Goal: Information Seeking & Learning: Check status

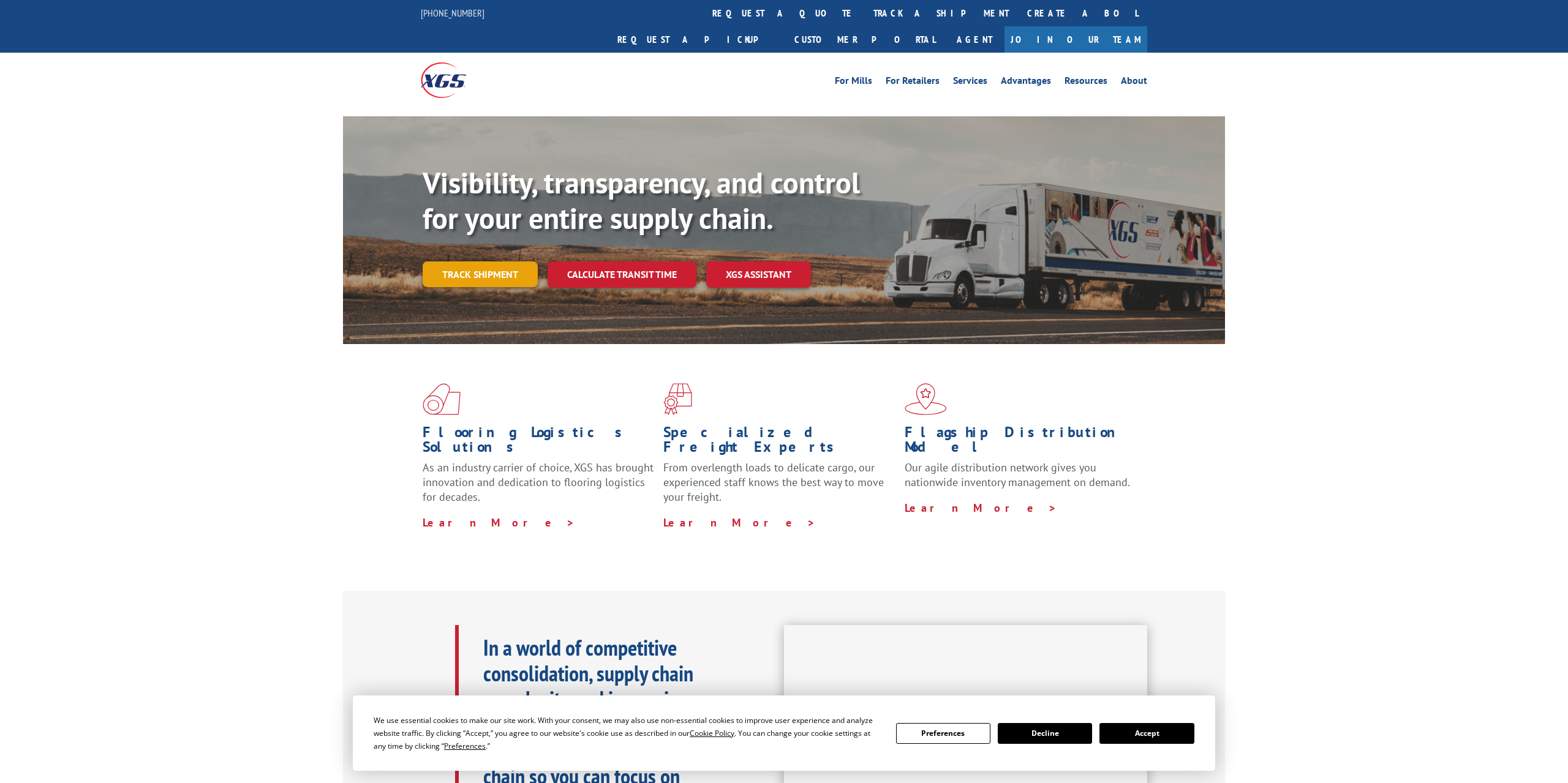
click at [493, 262] on link "Track shipment" at bounding box center [480, 274] width 115 height 25
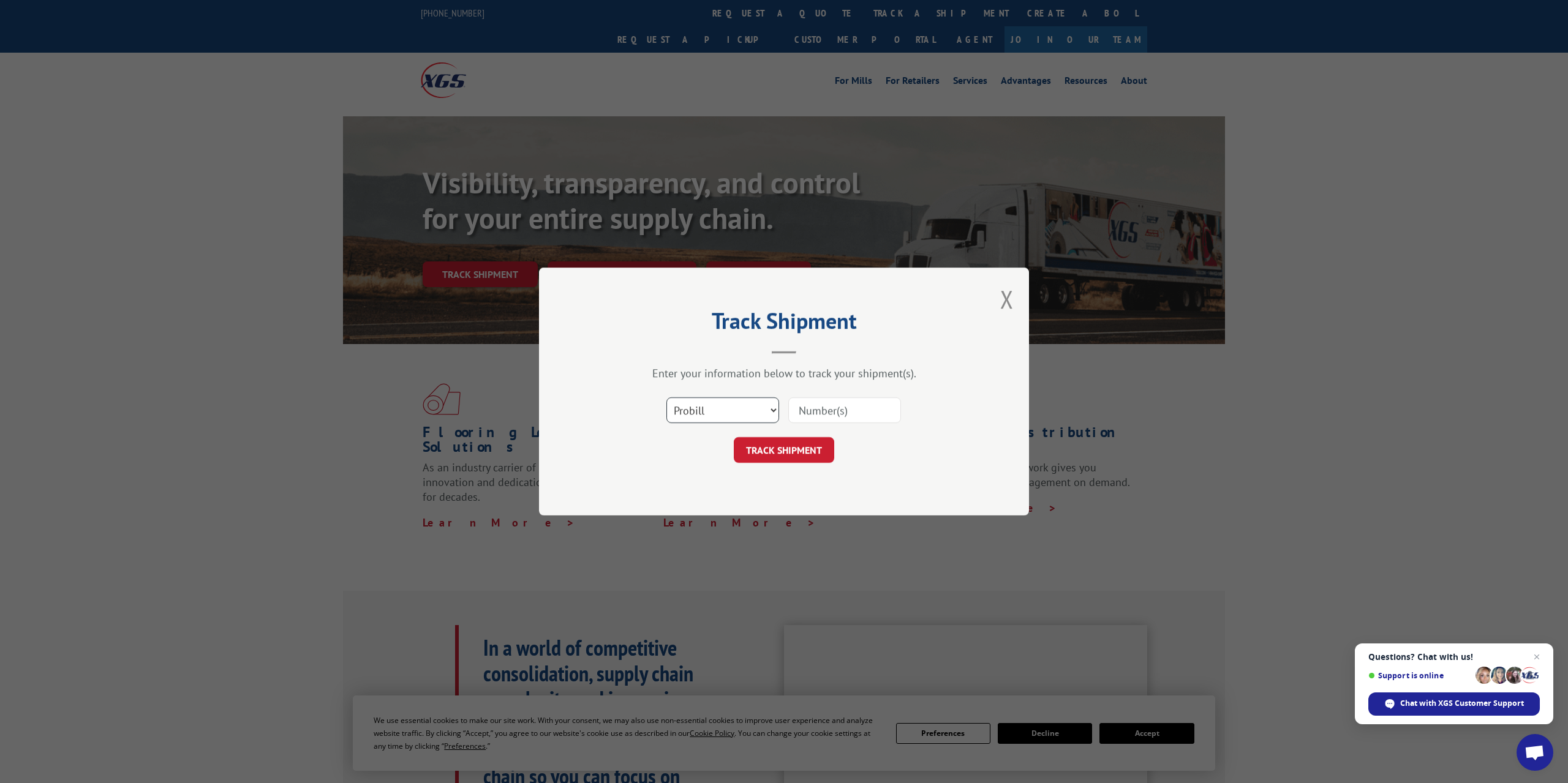
click at [666, 398] on select "Select category... Probill BOL PO" at bounding box center [722, 410] width 113 height 25
select select "bol"
click option "BOL" at bounding box center [0, 0] width 0 height 0
click at [815, 414] on input at bounding box center [844, 410] width 113 height 25
click at [824, 412] on input at bounding box center [844, 410] width 113 height 25
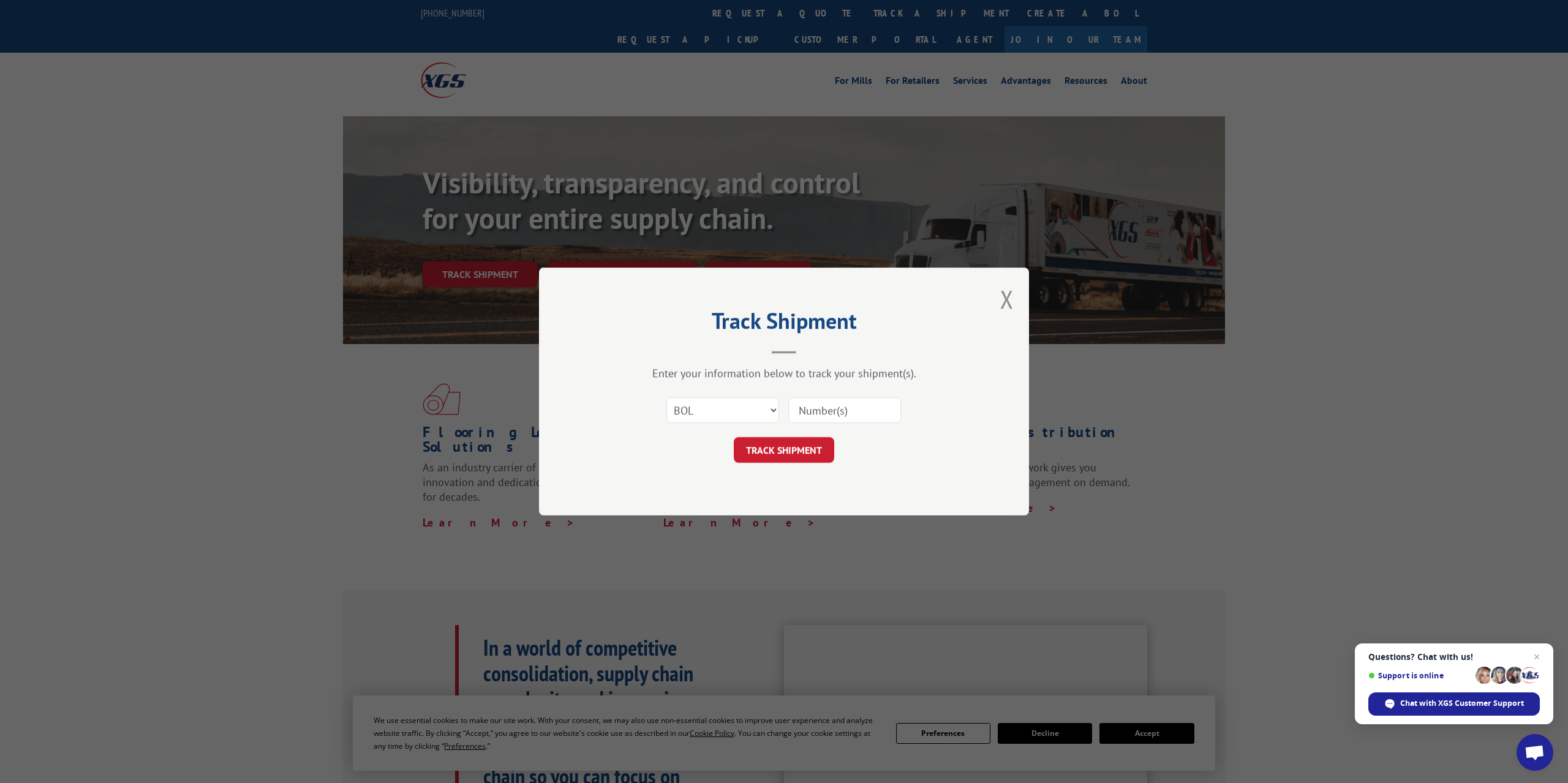
click at [826, 410] on input at bounding box center [844, 410] width 113 height 25
paste input "7086971"
type input "7086971"
click at [794, 453] on button "TRACK SHIPMENT" at bounding box center [783, 449] width 100 height 25
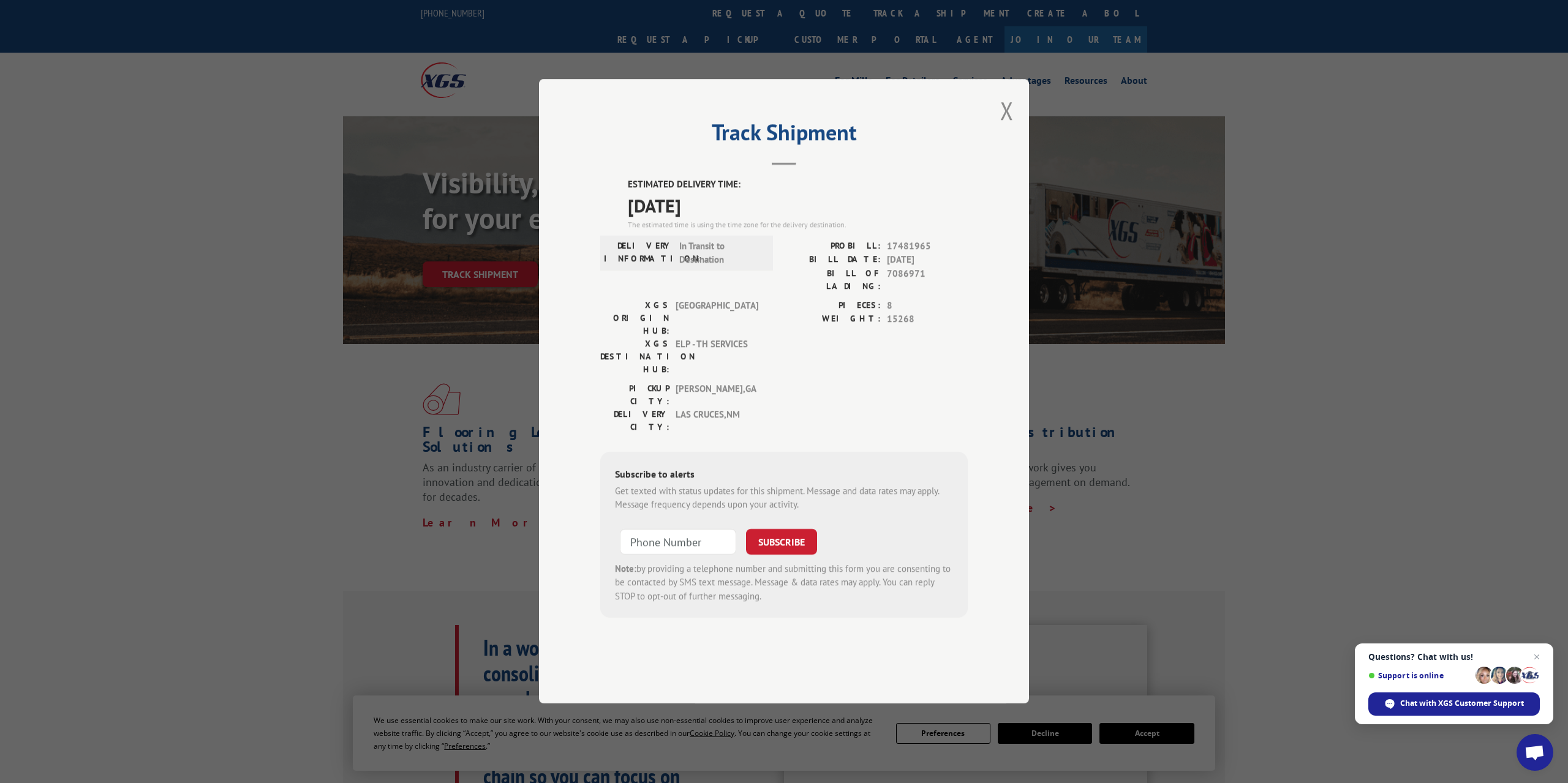
click at [1014, 127] on button "Close modal" at bounding box center [1006, 111] width 13 height 33
